Goal: Task Accomplishment & Management: Use online tool/utility

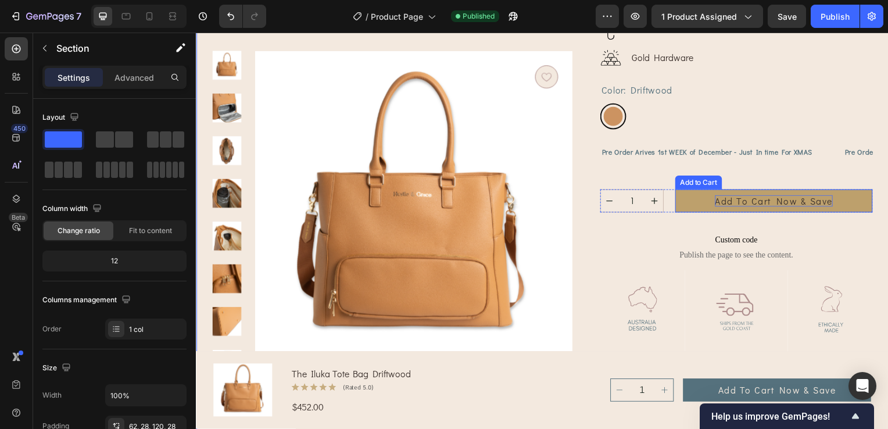
scroll to position [233, 0]
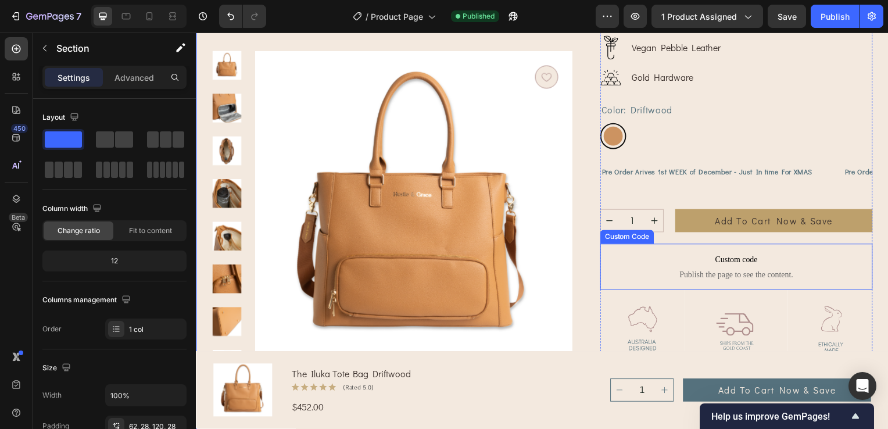
click at [793, 259] on span "Custom code" at bounding box center [740, 262] width 274 height 14
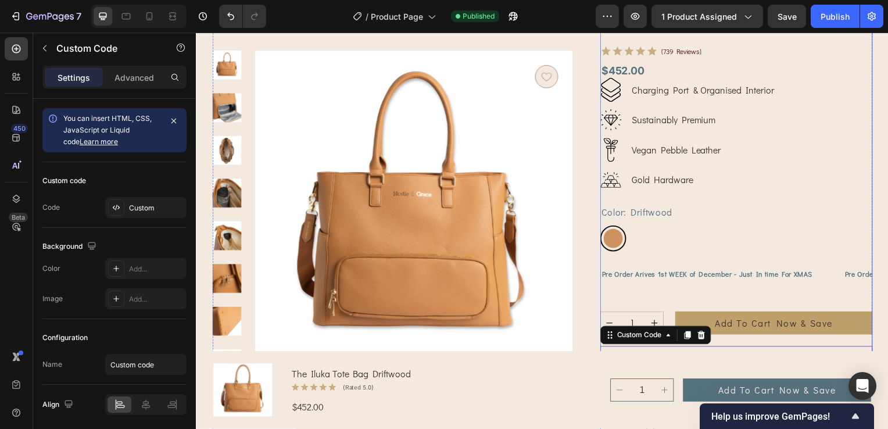
scroll to position [58, 0]
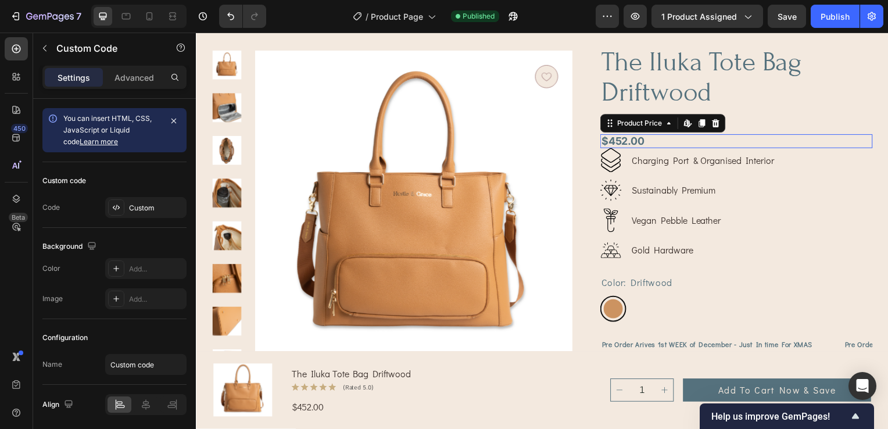
click at [676, 136] on div "$452.00" at bounding box center [740, 142] width 274 height 14
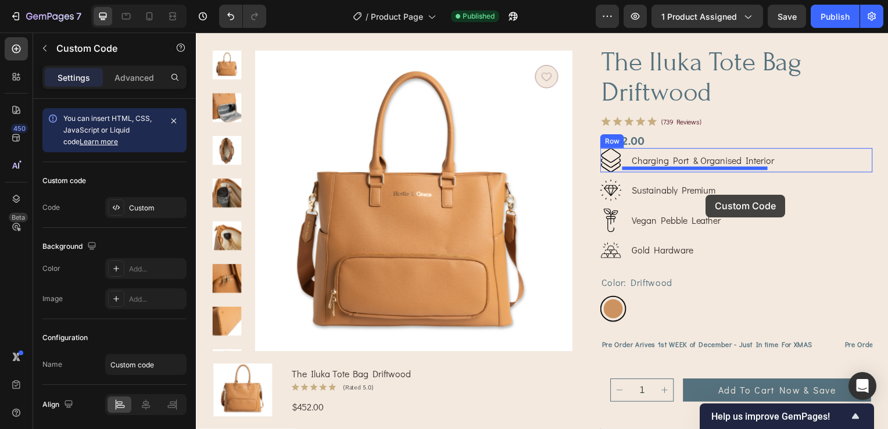
scroll to position [0, 0]
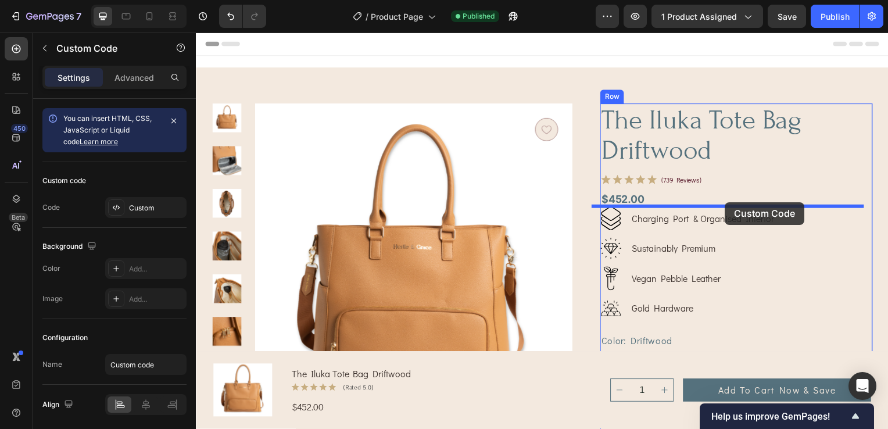
drag, startPoint x: 727, startPoint y: 326, endPoint x: 729, endPoint y: 204, distance: 122.1
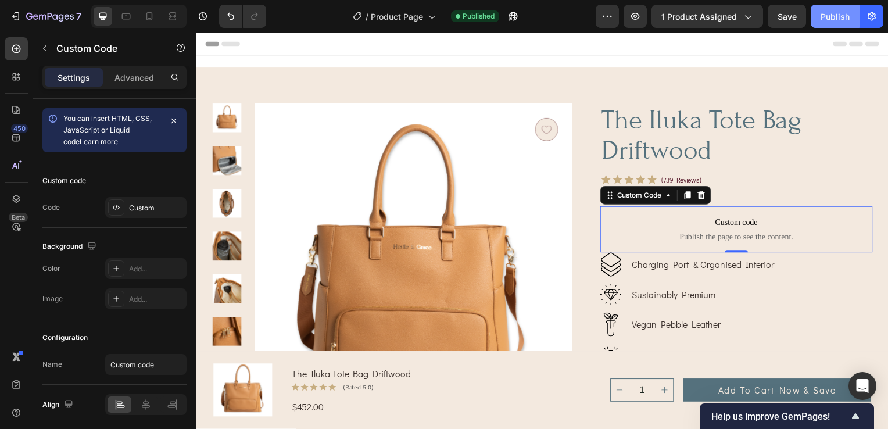
click at [838, 13] on div "Publish" at bounding box center [835, 16] width 29 height 12
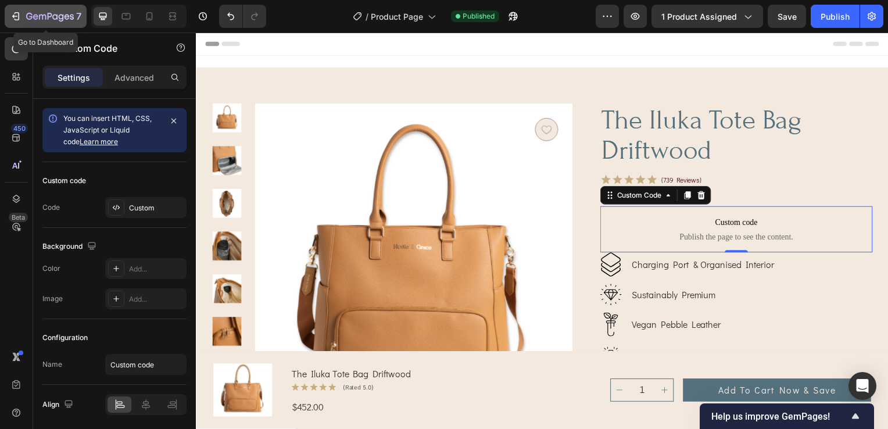
click at [17, 15] on icon "button" at bounding box center [16, 16] width 12 height 12
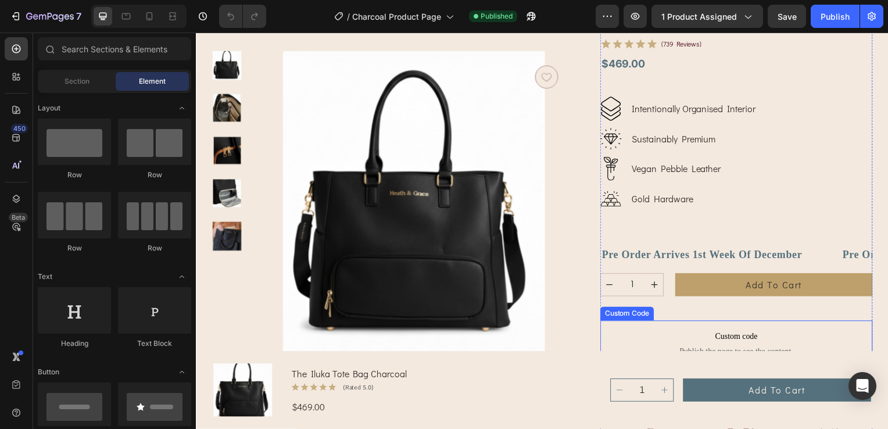
click at [734, 333] on span "Custom code" at bounding box center [740, 339] width 274 height 14
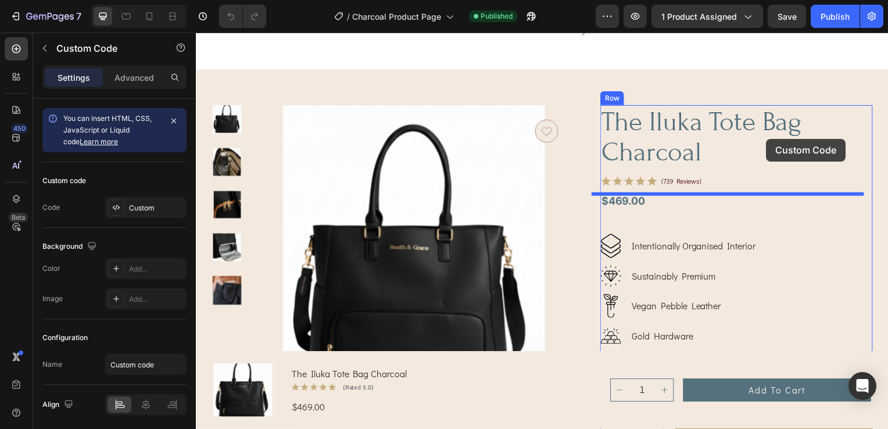
scroll to position [87, 0]
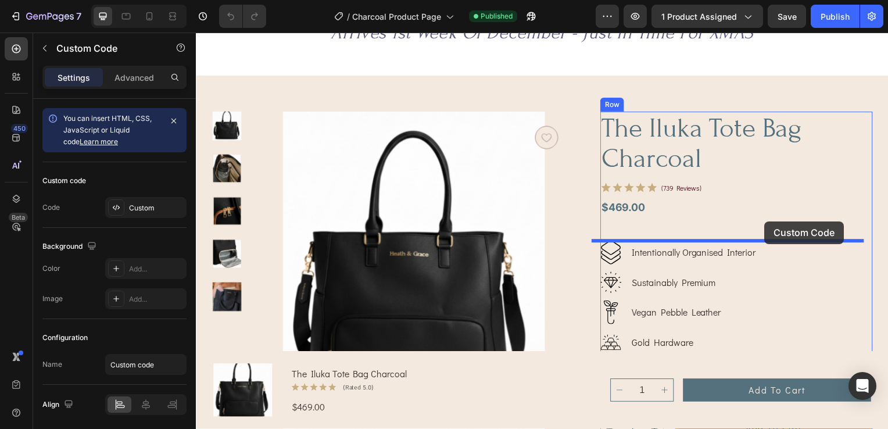
drag, startPoint x: 775, startPoint y: 334, endPoint x: 769, endPoint y: 223, distance: 111.8
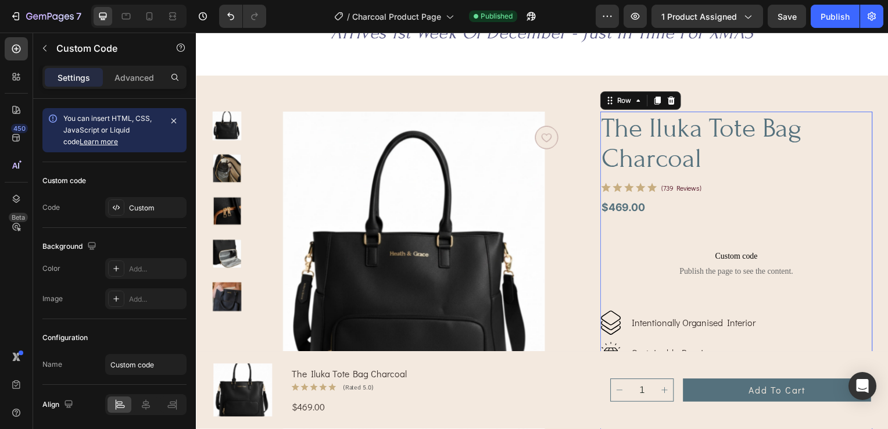
click at [772, 222] on div "the iluka tote bag charcoal Product Title Icon Icon Icon Icon Icon Icon List (7…" at bounding box center [740, 381] width 274 height 538
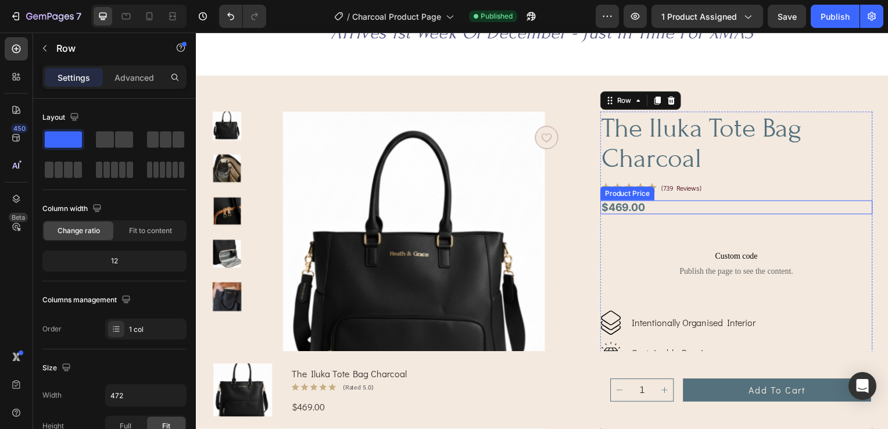
click at [667, 209] on div "$469.00" at bounding box center [740, 209] width 274 height 14
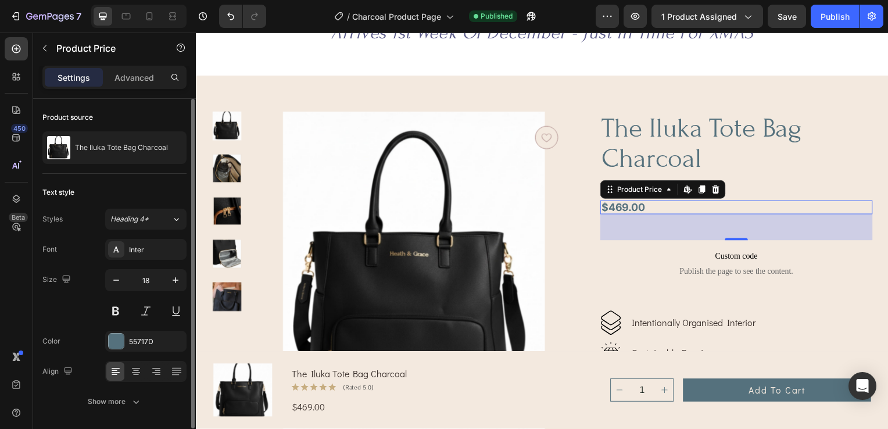
scroll to position [38, 0]
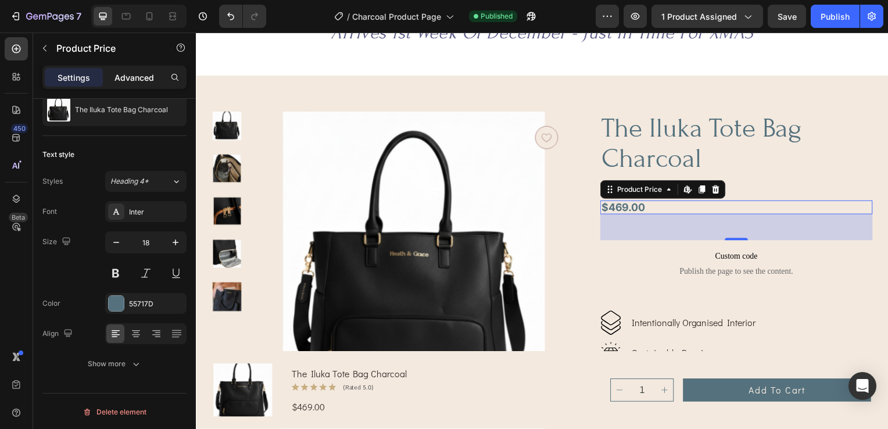
click at [128, 80] on p "Advanced" at bounding box center [135, 78] width 40 height 12
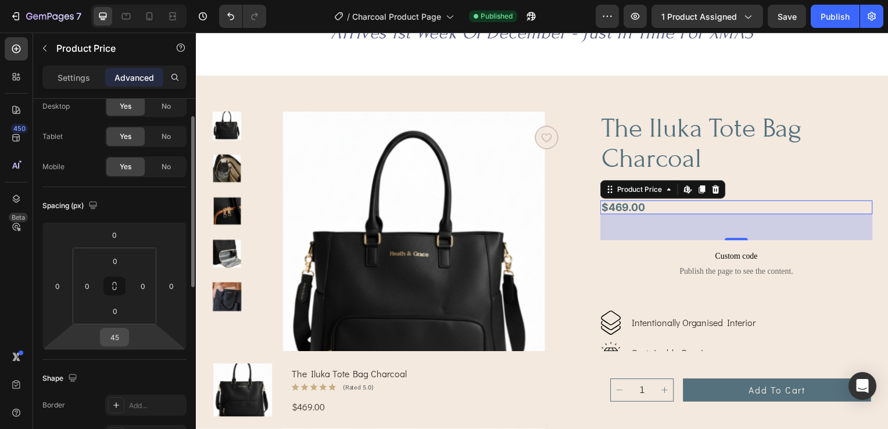
click at [126, 336] on input "45" at bounding box center [114, 337] width 23 height 17
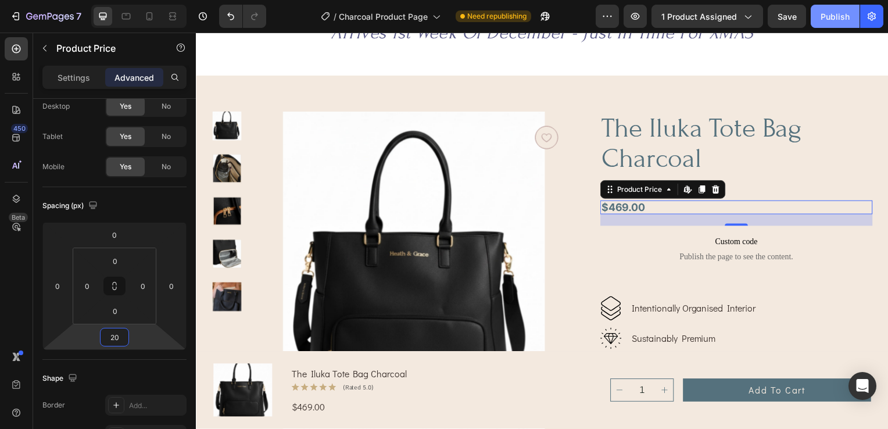
type input "20"
click at [826, 17] on div "Publish" at bounding box center [835, 16] width 29 height 12
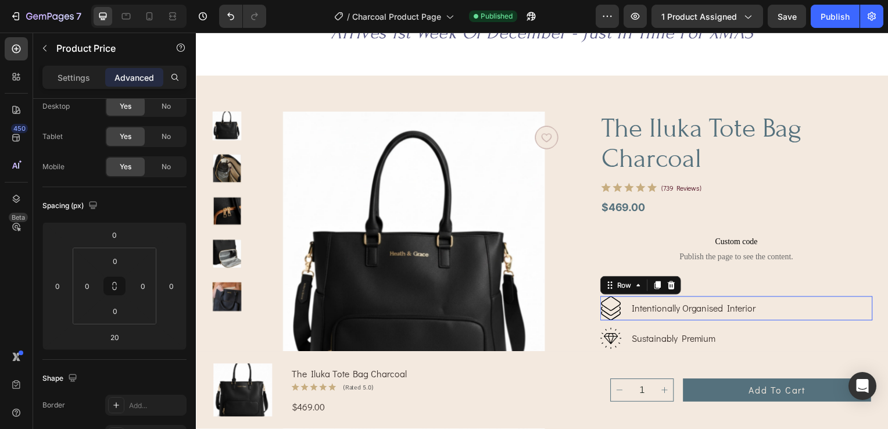
click at [715, 302] on div "Intentionally Organised Interior Text Block" at bounding box center [697, 310] width 127 height 24
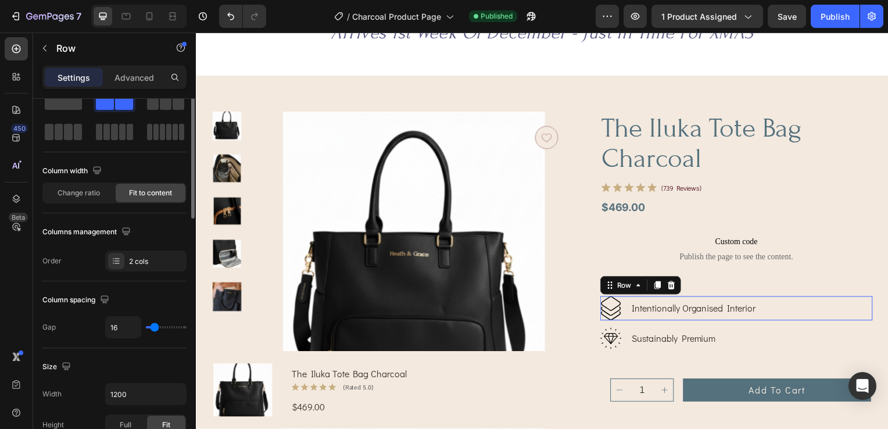
scroll to position [0, 0]
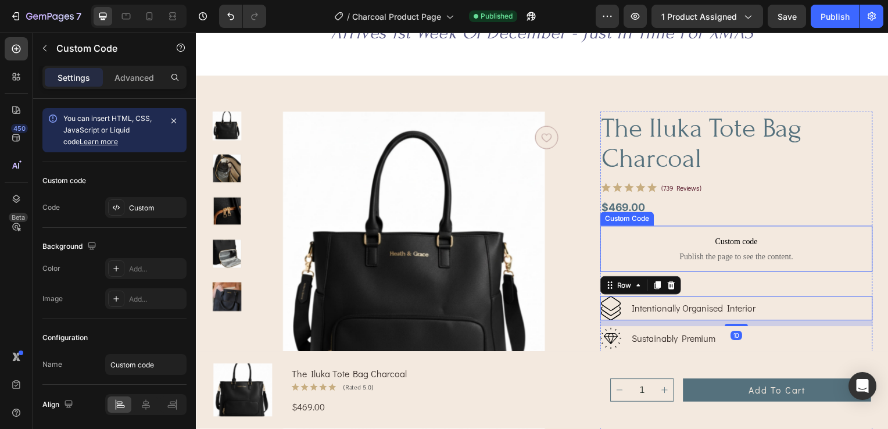
click at [761, 261] on span "Publish the page to see the content." at bounding box center [740, 259] width 274 height 12
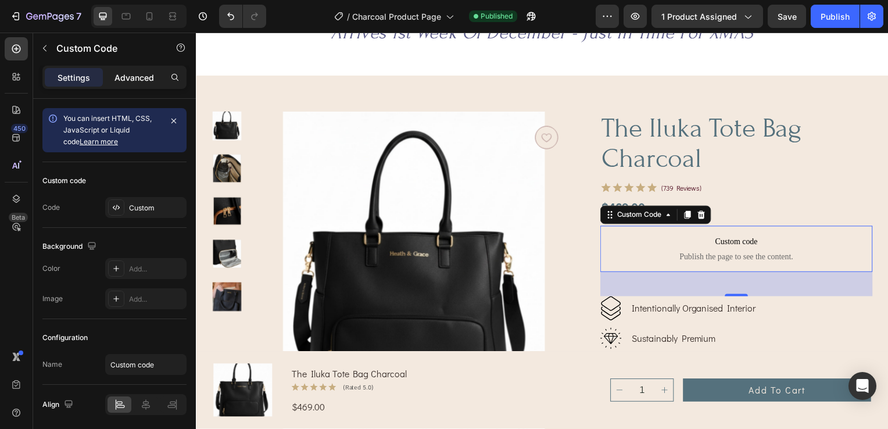
click at [134, 76] on p "Advanced" at bounding box center [135, 78] width 40 height 12
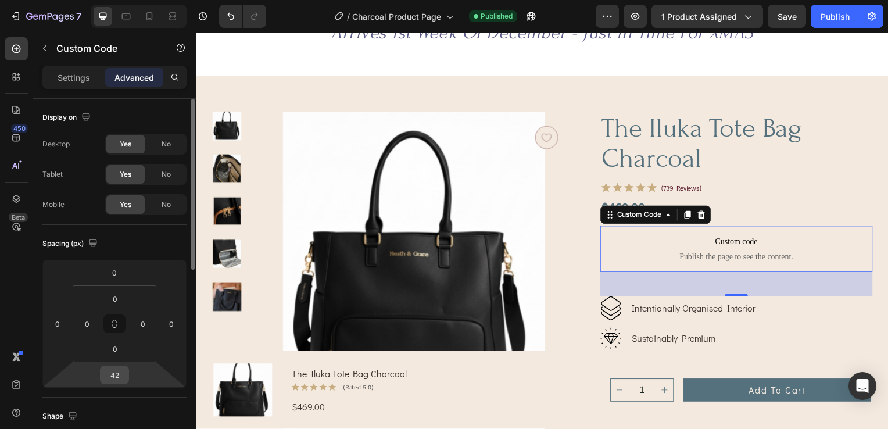
click at [126, 373] on input "42" at bounding box center [114, 374] width 23 height 17
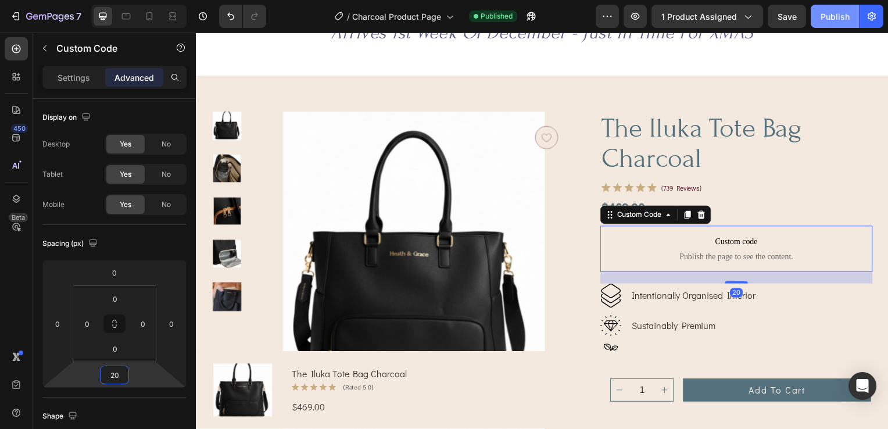
type input "20"
click at [832, 12] on div "Publish" at bounding box center [835, 16] width 29 height 12
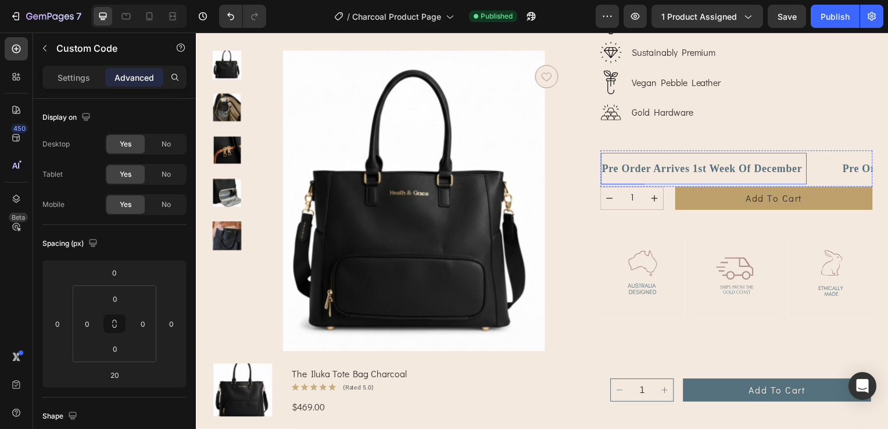
scroll to position [378, 0]
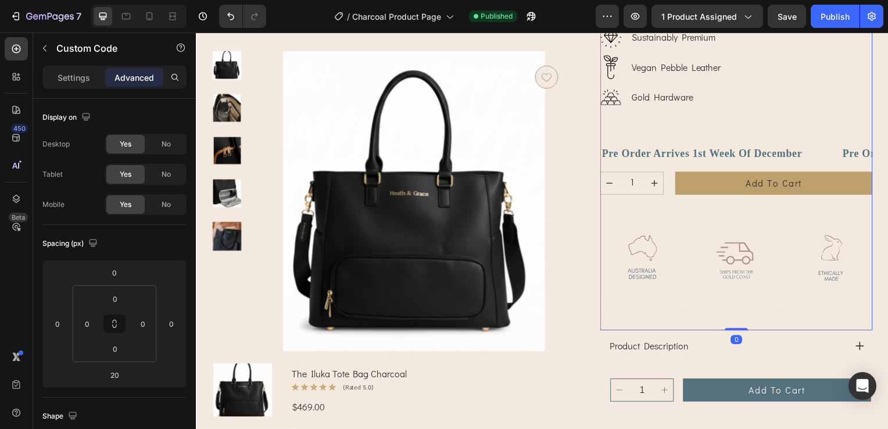
click at [754, 197] on div "the iluka tote bag charcoal Product Title Icon Icon Icon Icon Icon Icon List (7…" at bounding box center [740, 77] width 274 height 511
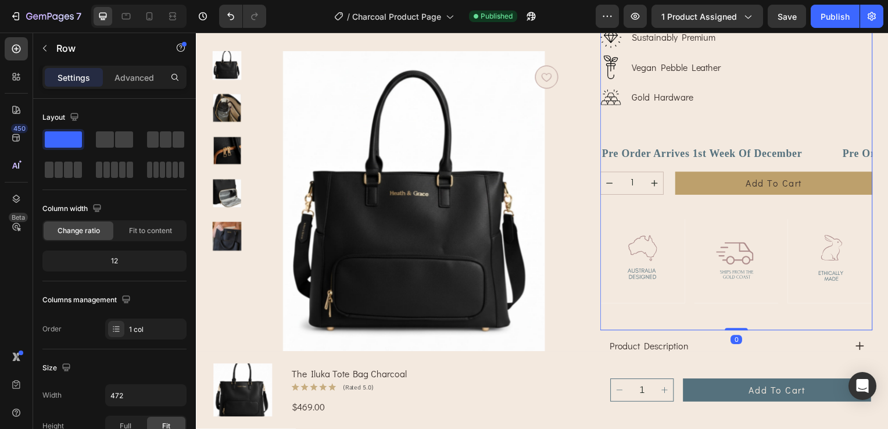
click at [754, 208] on div "the iluka tote bag charcoal Product Title Icon Icon Icon Icon Icon Icon List (7…" at bounding box center [740, 77] width 274 height 511
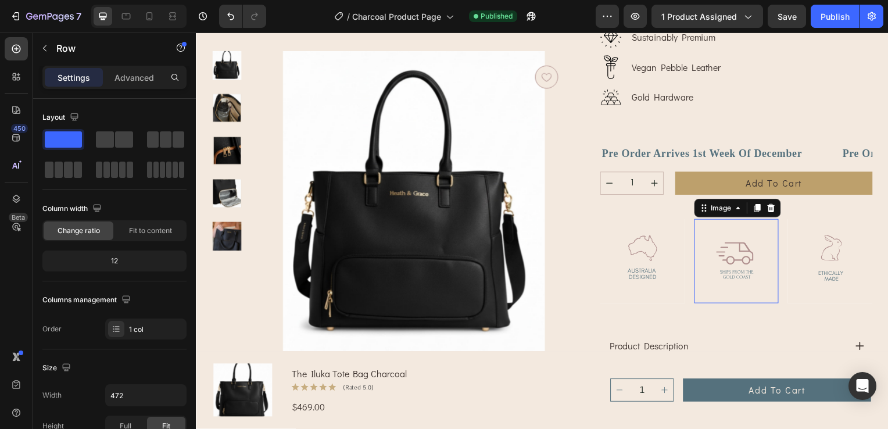
click at [744, 227] on img at bounding box center [740, 263] width 85 height 85
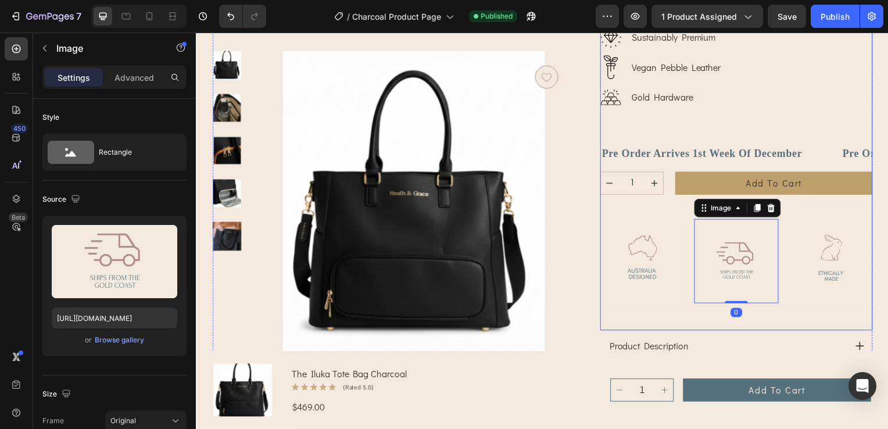
click at [831, 205] on div "the iluka tote bag charcoal Product Title Icon Icon Icon Icon Icon Icon List (7…" at bounding box center [740, 77] width 274 height 511
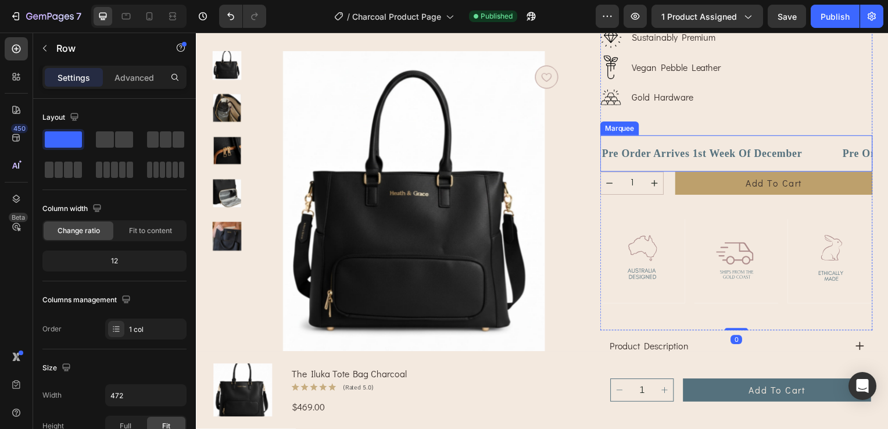
click at [813, 161] on div "Pre Order Arrives 1st Week Of December Text Block" at bounding box center [725, 155] width 242 height 32
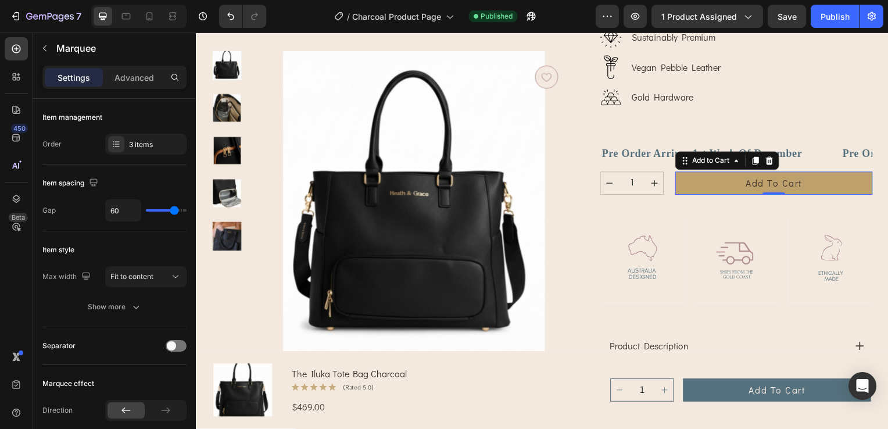
click at [837, 192] on button "add to cart" at bounding box center [778, 184] width 199 height 23
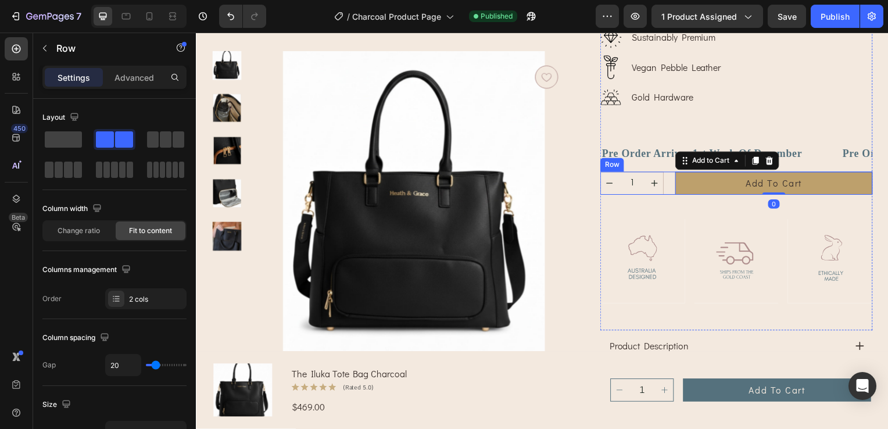
click at [666, 191] on div "1 Product Quantity add to cart Add to Cart 0 Row" at bounding box center [740, 184] width 274 height 23
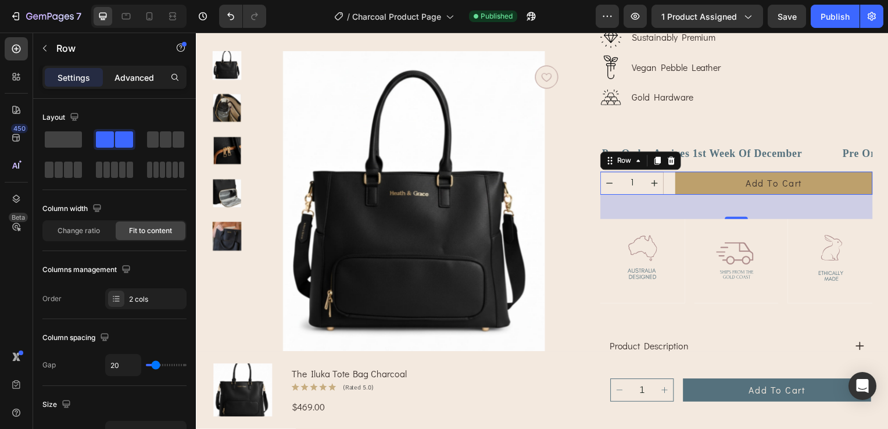
click at [142, 79] on p "Advanced" at bounding box center [135, 78] width 40 height 12
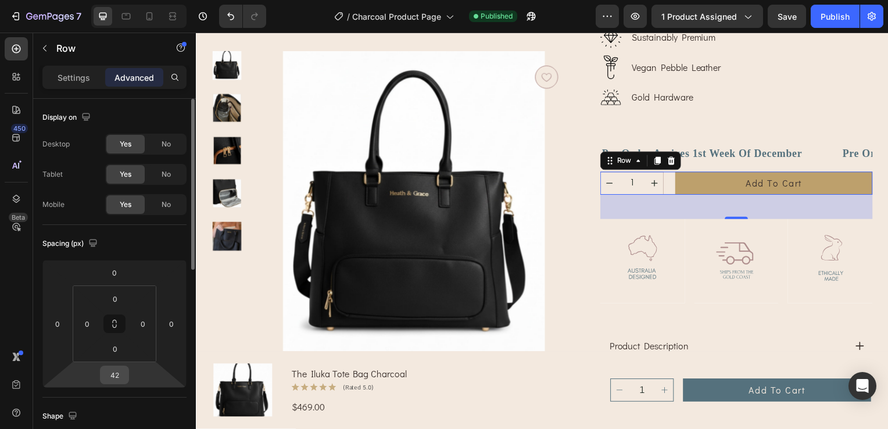
click at [124, 372] on input "42" at bounding box center [114, 374] width 23 height 17
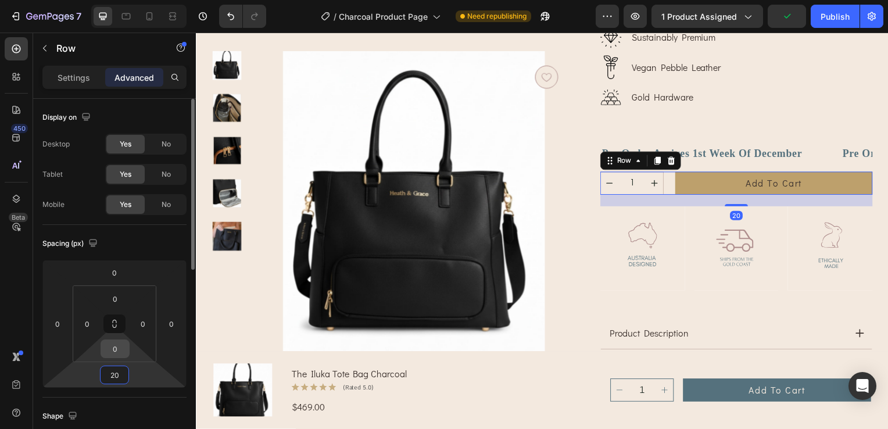
type input "2"
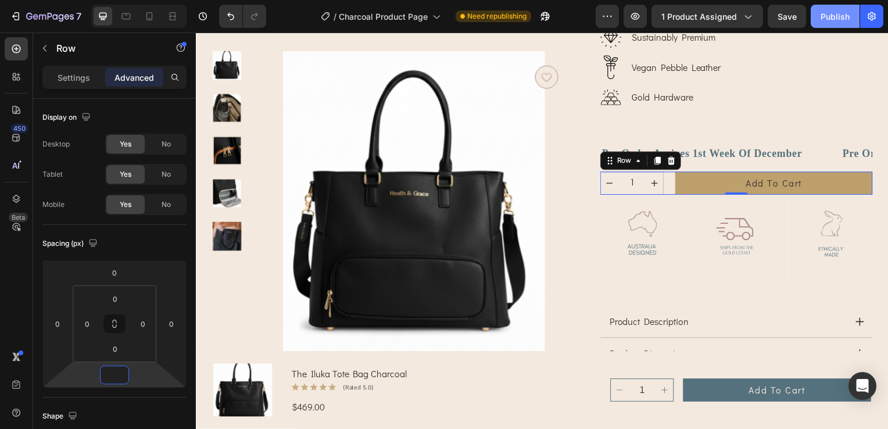
type input "0"
click at [835, 23] on button "Publish" at bounding box center [835, 16] width 49 height 23
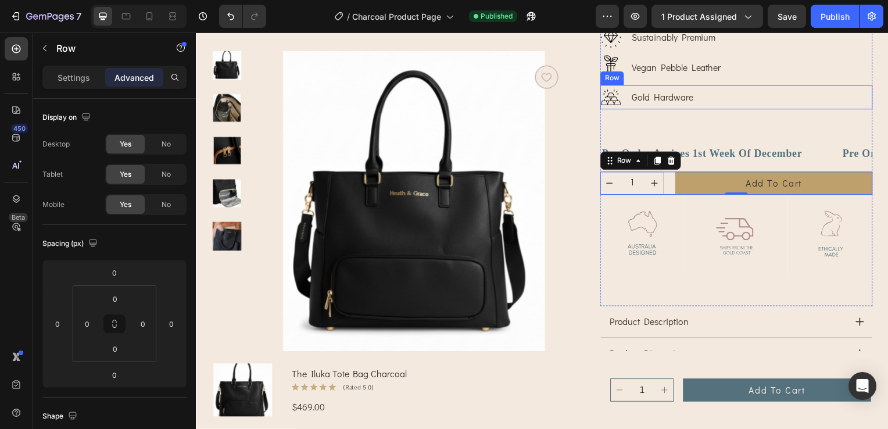
click at [788, 88] on div "Image Gold Hardware Text Block Row" at bounding box center [740, 98] width 274 height 24
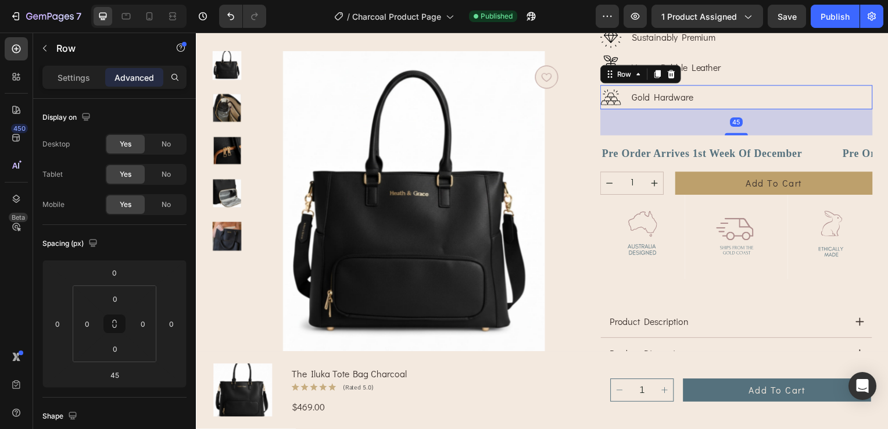
click at [798, 128] on div "45" at bounding box center [740, 123] width 274 height 26
click at [793, 164] on p "Pre Order Arrives 1st Week Of December" at bounding box center [707, 155] width 205 height 20
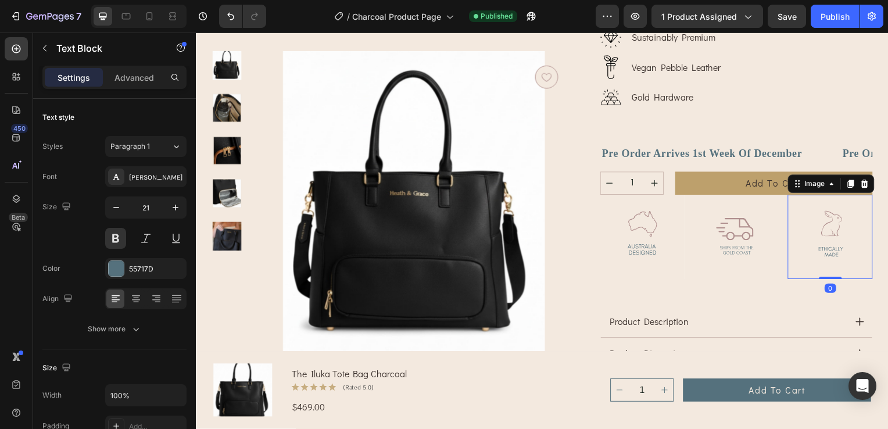
click at [801, 198] on img at bounding box center [834, 239] width 85 height 85
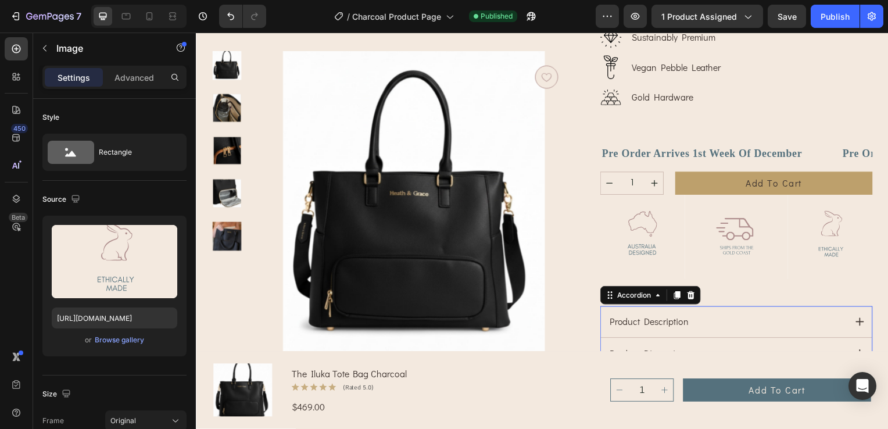
click at [755, 322] on div "product description" at bounding box center [731, 324] width 240 height 17
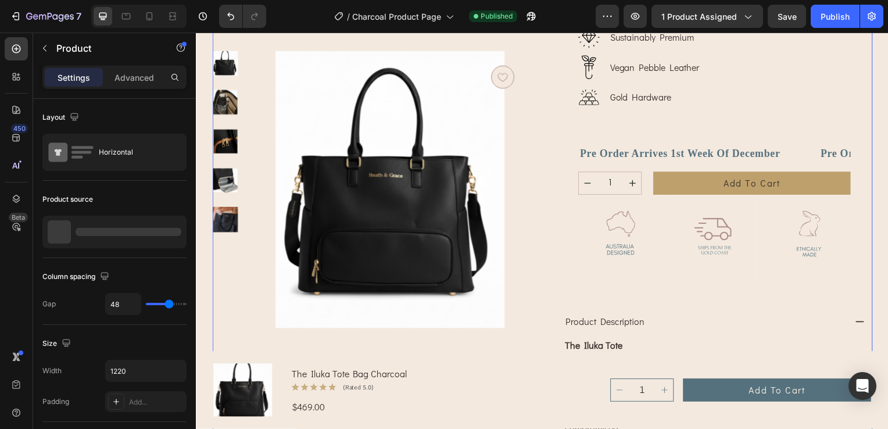
click at [863, 188] on div "the iluka tote bag charcoal Product Title Icon Icon Icon Icon Icon Icon List (7…" at bounding box center [718, 299] width 319 height 955
click at [853, 188] on div "the iluka tote bag charcoal Product Title Icon Icon Icon Icon Icon Icon List (7…" at bounding box center [718, 299] width 319 height 955
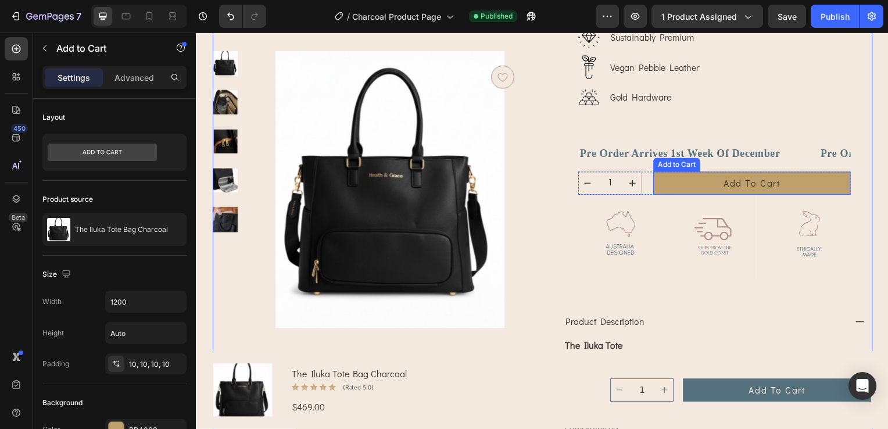
click at [848, 185] on button "add to cart" at bounding box center [755, 184] width 199 height 23
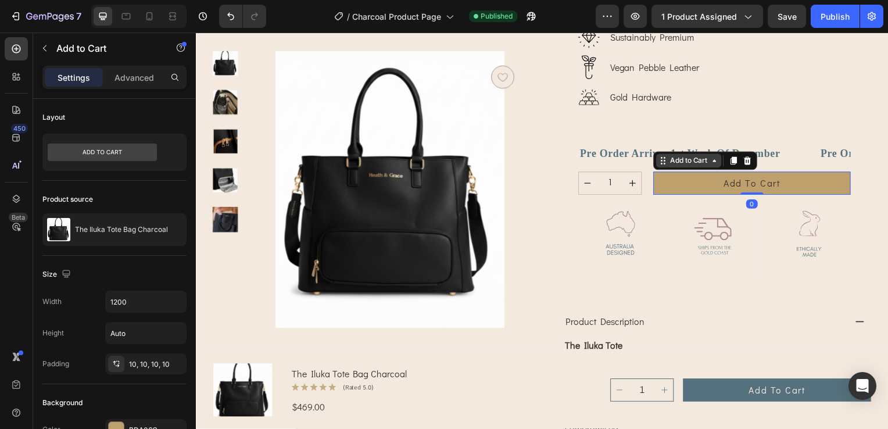
click at [705, 165] on div "Add to Cart" at bounding box center [692, 162] width 42 height 10
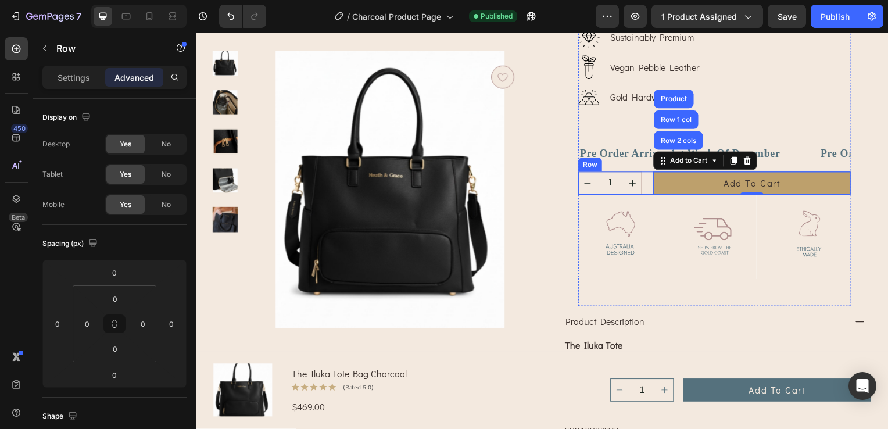
click at [644, 185] on div "1 Product Quantity add to cart Add to Cart Row 2 cols Row 1 col Product 0 Row" at bounding box center [718, 184] width 274 height 23
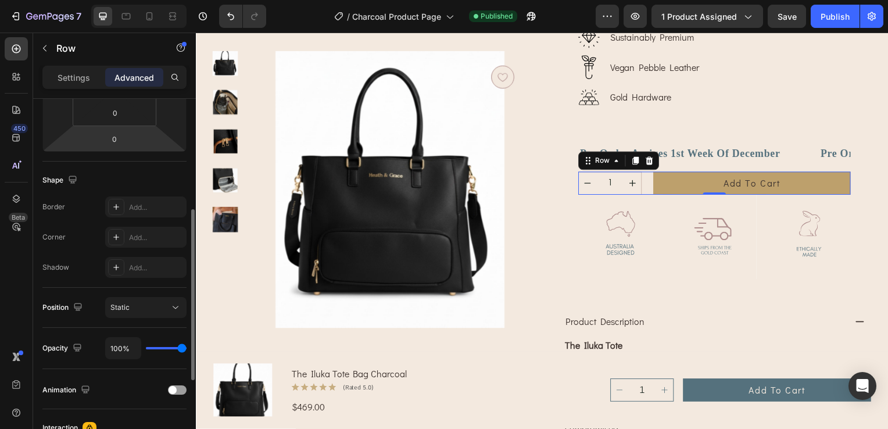
scroll to position [62, 0]
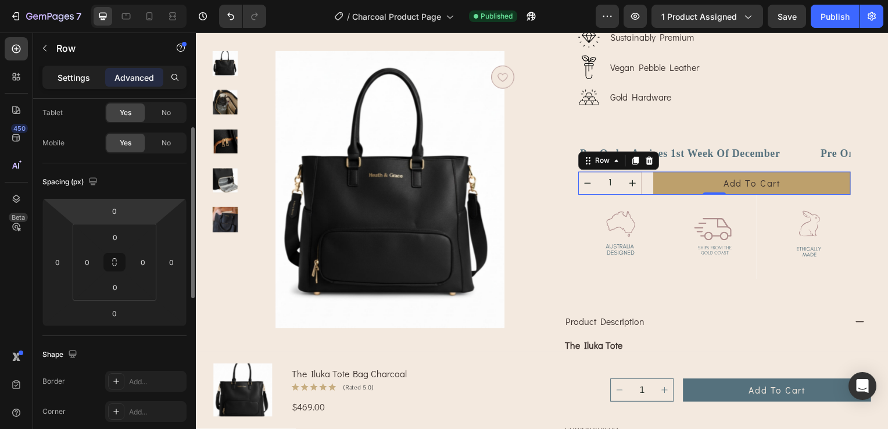
click at [77, 74] on p "Settings" at bounding box center [74, 78] width 33 height 12
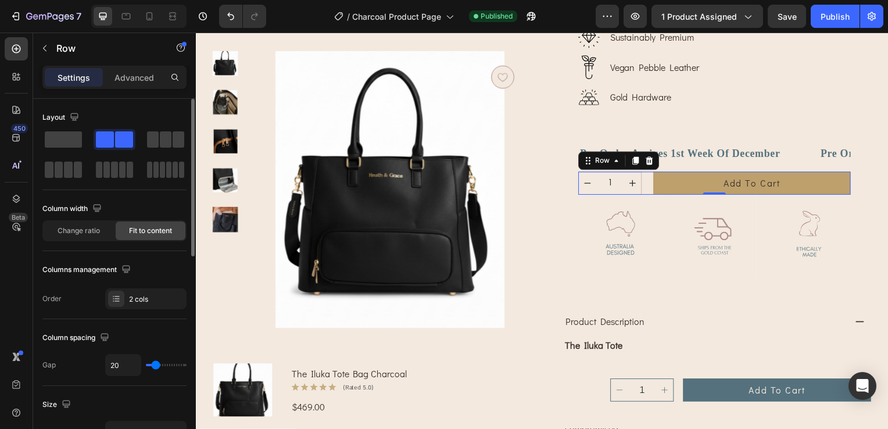
scroll to position [116, 0]
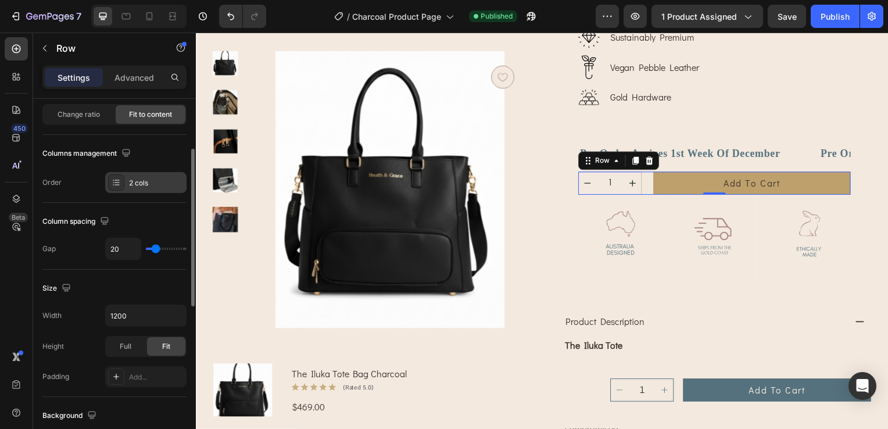
click at [130, 180] on div "2 cols" at bounding box center [156, 183] width 55 height 10
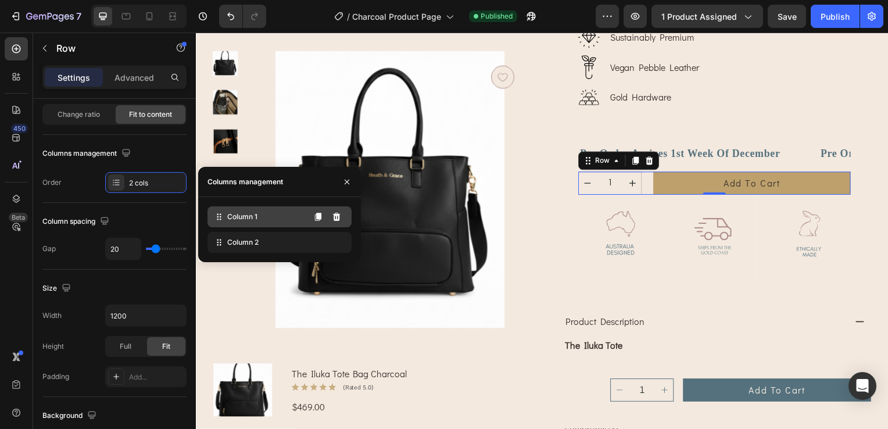
click at [284, 219] on div "Column 1" at bounding box center [280, 216] width 144 height 21
click at [237, 217] on span "Column 1" at bounding box center [242, 217] width 30 height 10
click at [301, 216] on div "Column 1" at bounding box center [280, 216] width 144 height 21
click at [246, 248] on div "Column 2" at bounding box center [280, 242] width 144 height 21
click at [249, 245] on span "Column 2" at bounding box center [242, 242] width 31 height 10
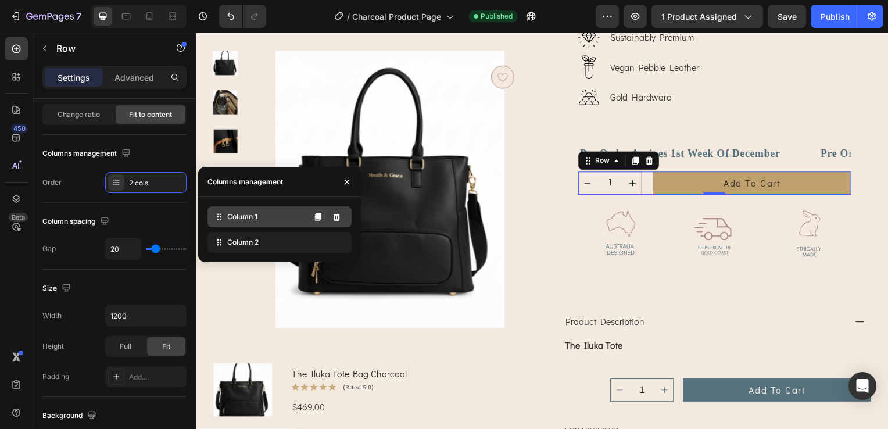
click at [256, 219] on span "Column 1" at bounding box center [242, 217] width 30 height 10
click at [256, 251] on div "Column 2" at bounding box center [280, 242] width 144 height 21
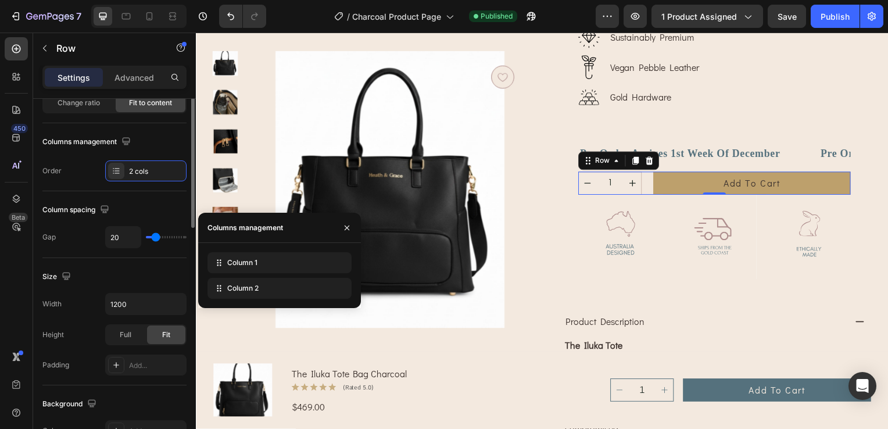
scroll to position [0, 0]
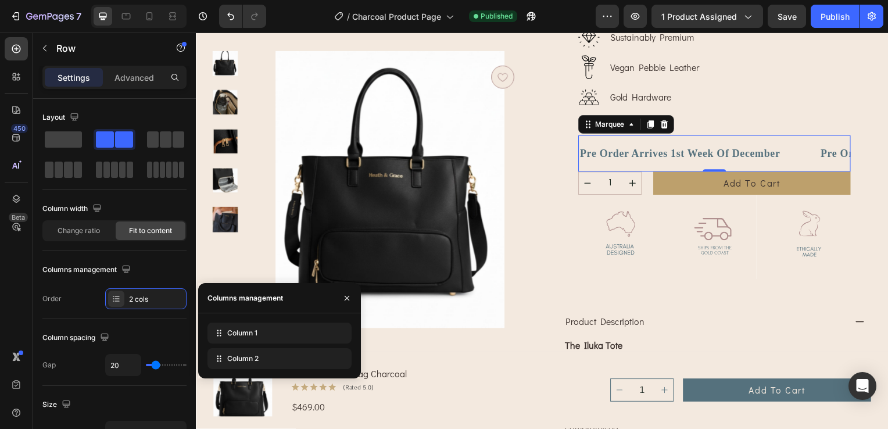
click at [809, 154] on div "Pre Order Arrives 1st Week Of December Text Block" at bounding box center [702, 155] width 242 height 32
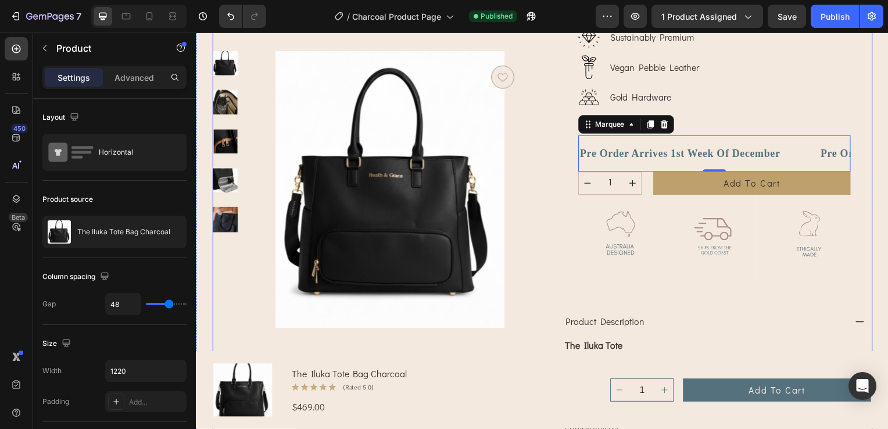
click at [861, 180] on div "the iluka tote bag charcoal Product Title Icon Icon Icon Icon Icon Icon List (7…" at bounding box center [718, 299] width 319 height 955
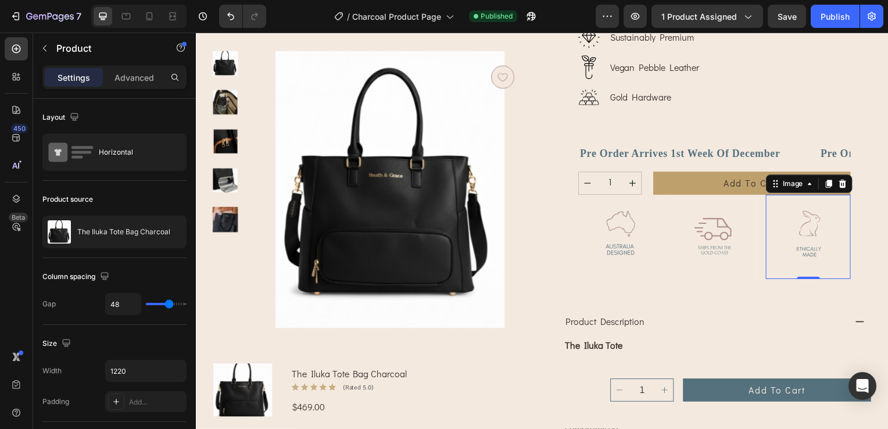
click at [820, 214] on img at bounding box center [812, 239] width 85 height 85
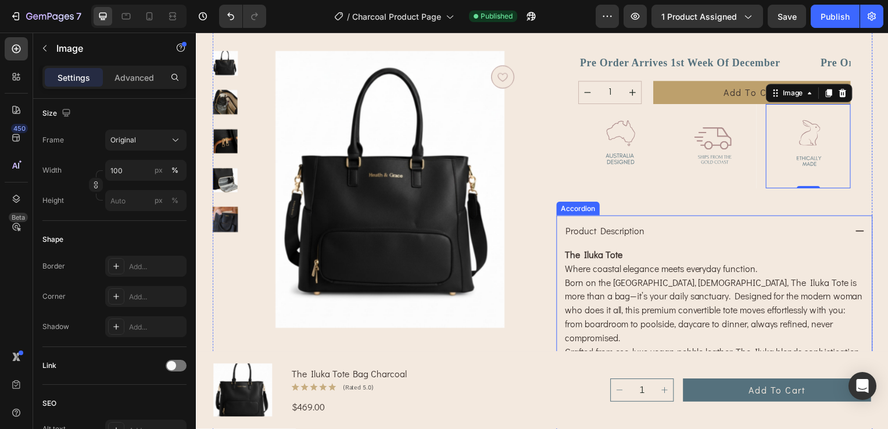
scroll to position [465, 0]
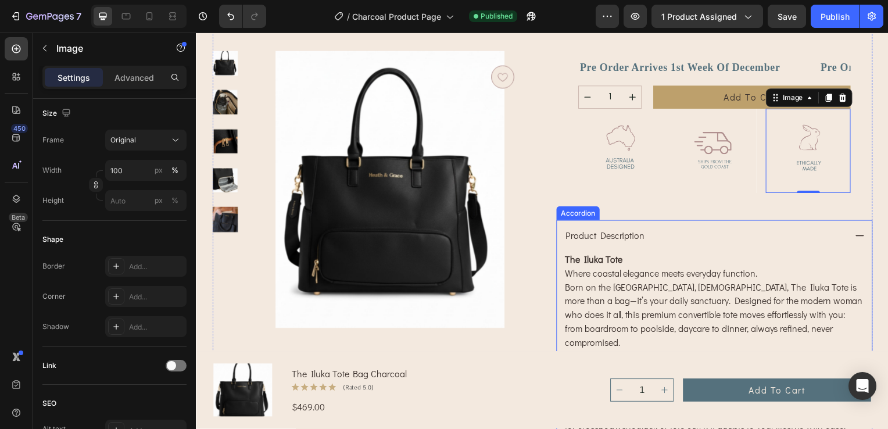
click at [861, 237] on icon at bounding box center [864, 237] width 10 height 10
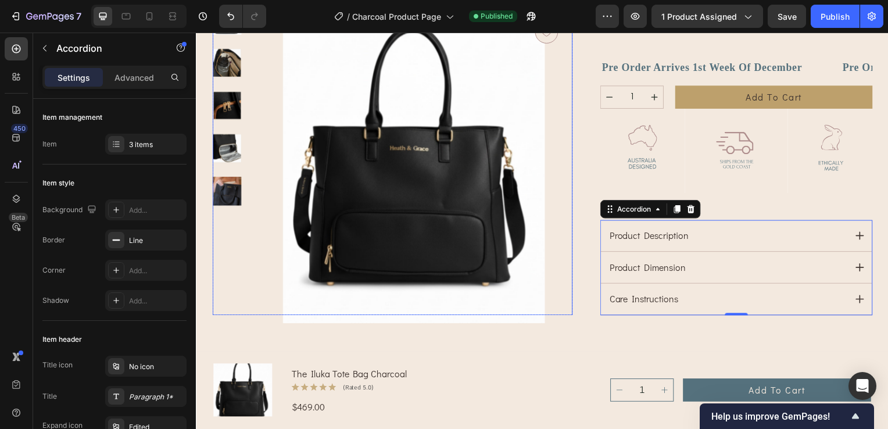
scroll to position [349, 0]
